Goal: Task Accomplishment & Management: Use online tool/utility

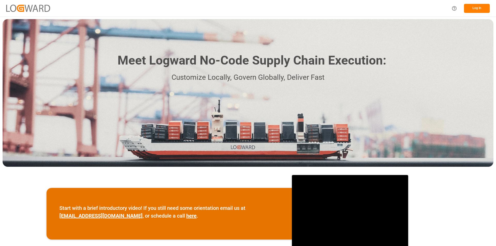
click at [474, 9] on button "Log In" at bounding box center [477, 8] width 26 height 9
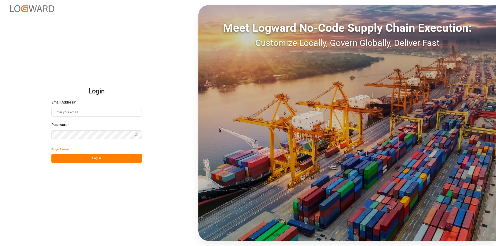
click at [66, 112] on input at bounding box center [96, 112] width 90 height 9
paste input "e.delwaulle@mueller-chemikalien.de"
type input "e.delwaulle@mueller-chemikalien.de"
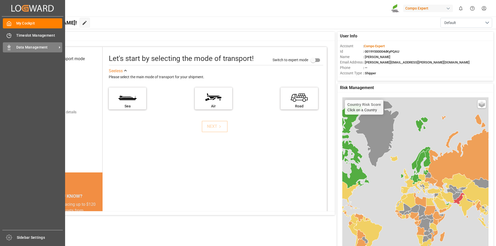
click at [10, 48] on icon at bounding box center [8, 47] width 5 height 5
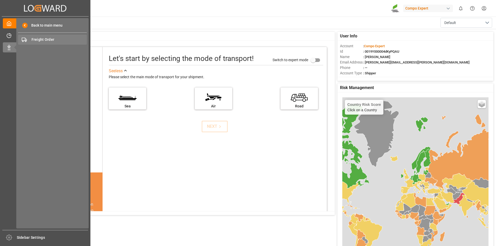
click at [46, 38] on span "Freight Order" at bounding box center [60, 39] width 56 height 5
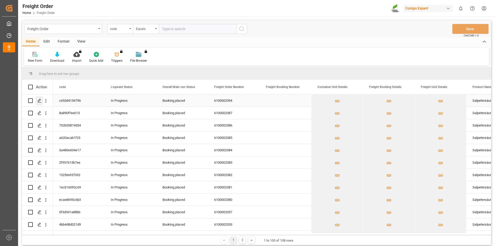
click at [39, 99] on icon "Press SPACE to select this row." at bounding box center [39, 101] width 4 height 4
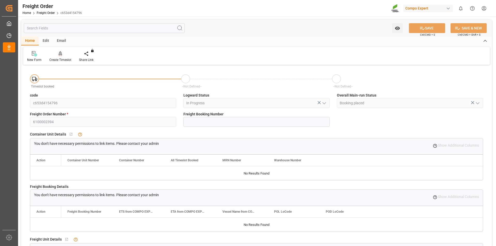
click at [56, 54] on div at bounding box center [60, 53] width 22 height 5
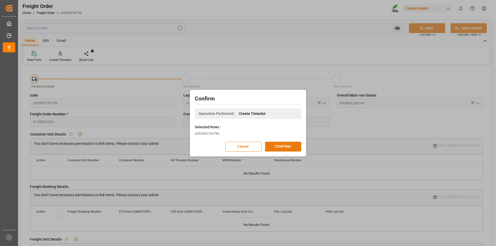
click at [280, 147] on button "CONFIRM" at bounding box center [283, 147] width 36 height 10
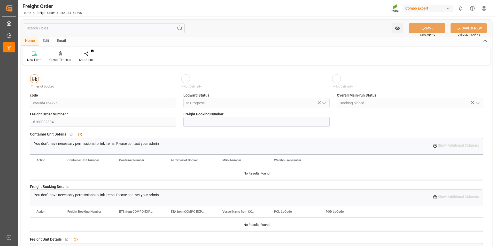
click at [483, 8] on html "Created by potrace 1.15, written by Peter Selinger 2001-2017 Created by potrace…" at bounding box center [248, 123] width 496 height 246
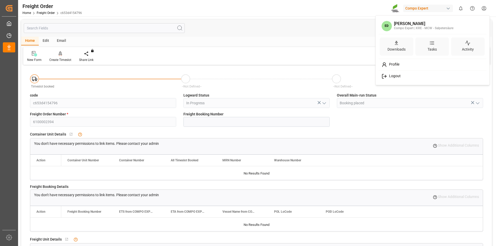
click at [403, 75] on div "Logout" at bounding box center [433, 77] width 106 height 10
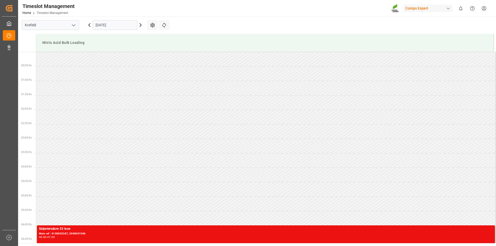
scroll to position [286, 0]
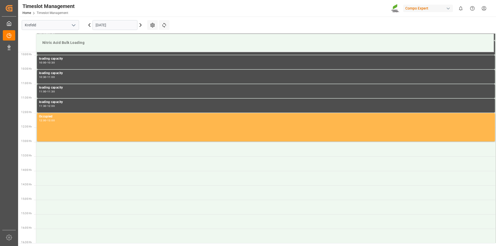
click at [140, 26] on icon at bounding box center [141, 24] width 2 height 3
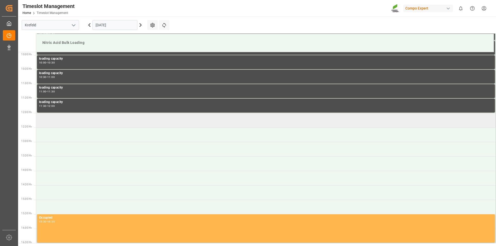
click at [79, 122] on td at bounding box center [266, 120] width 460 height 14
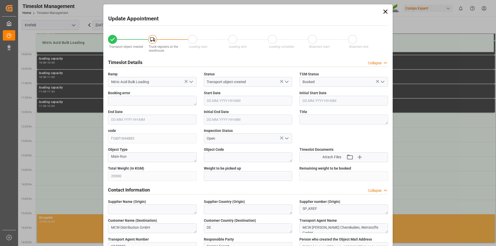
type input "20000"
type input "0"
type input "[DATE] 12:00"
type input "[DATE] 12:30"
type input "[DATE] 10:24"
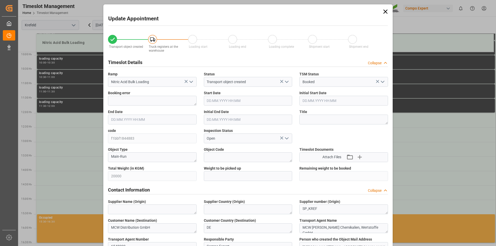
type input "[DATE] 09:18"
click at [311, 121] on textarea at bounding box center [343, 120] width 89 height 10
type textarea "164153"
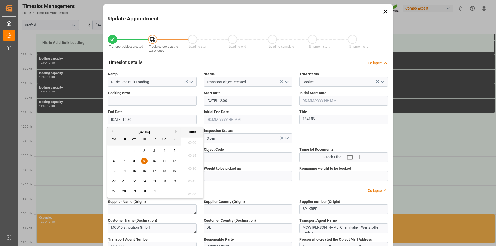
click at [144, 119] on input "[DATE] 12:30" at bounding box center [152, 120] width 89 height 10
click at [193, 195] on li "13:00" at bounding box center [192, 192] width 22 height 13
type input "[DATE] 13:00"
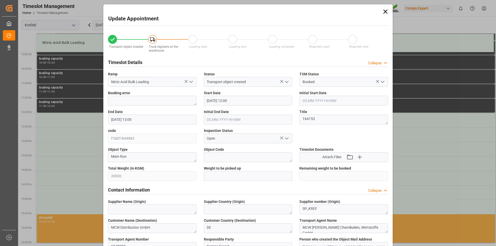
drag, startPoint x: 367, startPoint y: 134, endPoint x: 365, endPoint y: 131, distance: 3.3
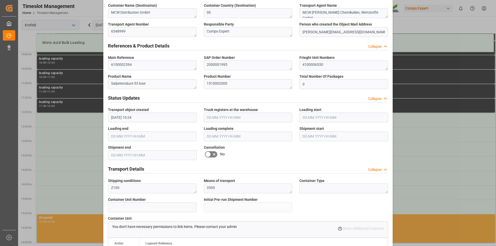
scroll to position [430, 0]
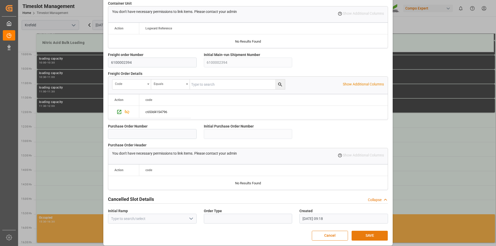
click at [374, 233] on button "SAVE" at bounding box center [369, 236] width 36 height 10
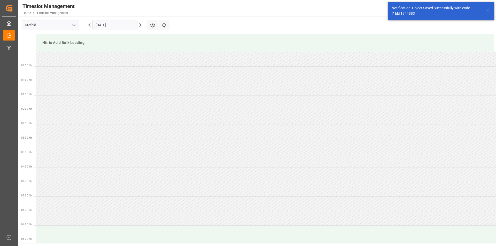
scroll to position [315, 0]
